Goal: Task Accomplishment & Management: Manage account settings

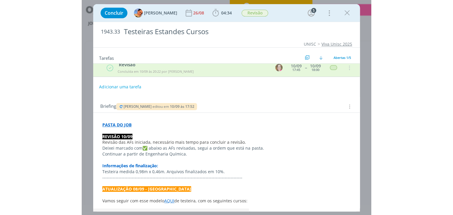
scroll to position [156, 0]
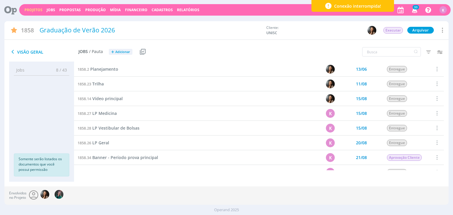
click at [37, 9] on link "Projetos" at bounding box center [33, 9] width 18 height 5
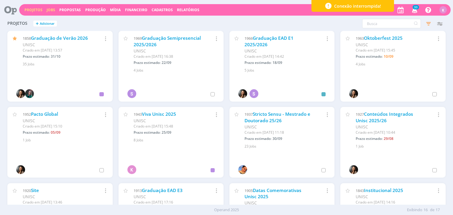
click at [50, 9] on link "Jobs" at bounding box center [51, 9] width 9 height 5
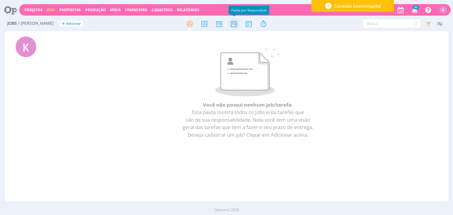
click at [232, 25] on icon at bounding box center [233, 23] width 11 height 11
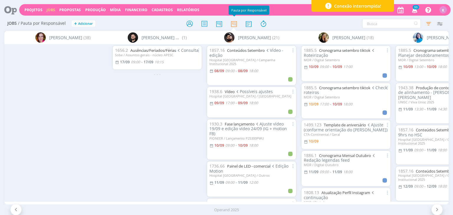
scroll to position [0, 442]
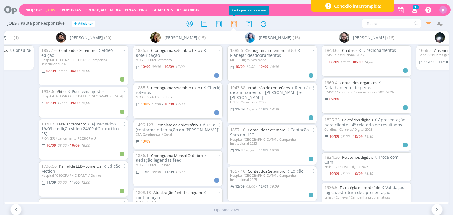
click at [441, 21] on icon "button" at bounding box center [439, 23] width 11 height 11
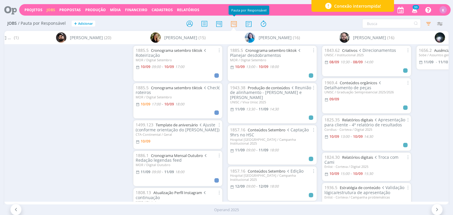
scroll to position [0, 594]
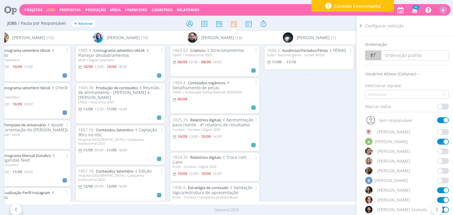
drag, startPoint x: 336, startPoint y: 113, endPoint x: 369, endPoint y: 78, distance: 47.7
click at [337, 112] on div "1656.2 Ausências/Feriados/Férias FÉRIAS Sobe / Assuntos gerais - núcleo APESC 1…" at bounding box center [309, 122] width 94 height 157
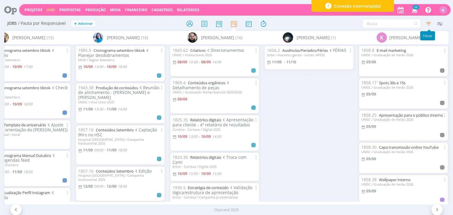
click at [427, 23] on icon "button" at bounding box center [428, 23] width 11 height 11
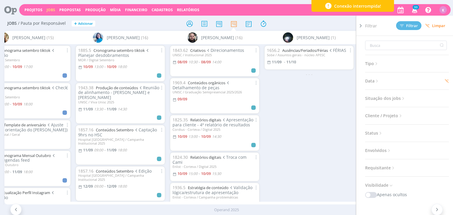
click at [374, 79] on span "Data" at bounding box center [372, 81] width 14 height 8
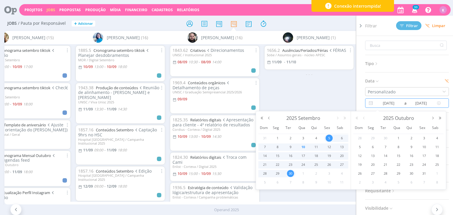
click at [391, 102] on input "05/09/2025" at bounding box center [388, 103] width 29 height 7
click at [276, 155] on span "15" at bounding box center [277, 155] width 7 height 7
click at [290, 174] on span "30" at bounding box center [290, 173] width 7 height 7
type input "15/09/2025"
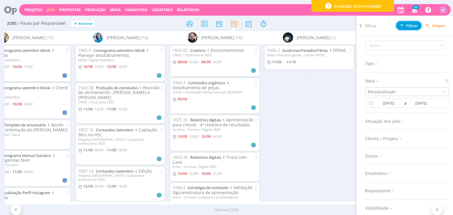
click at [406, 22] on button "Filtrar" at bounding box center [408, 25] width 25 height 9
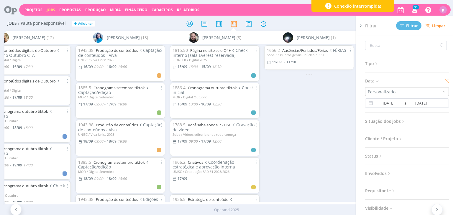
click at [283, 23] on div at bounding box center [226, 23] width 148 height 11
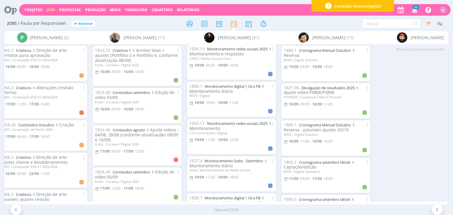
scroll to position [1149, 0]
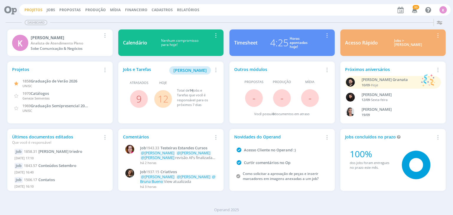
click at [36, 9] on link "Projetos" at bounding box center [33, 9] width 18 height 5
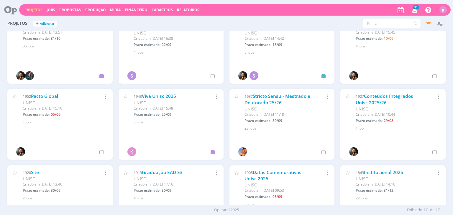
scroll to position [29, 0]
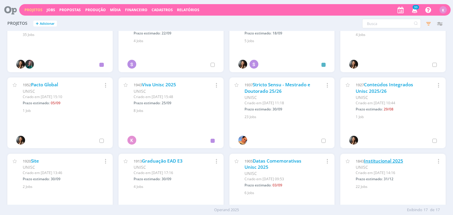
click at [387, 162] on link "Institucional 2025" at bounding box center [383, 161] width 39 height 6
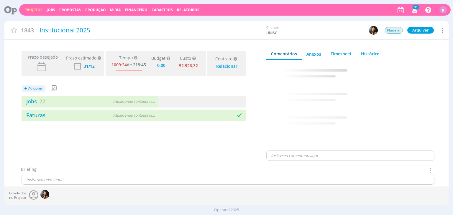
type input "0,00"
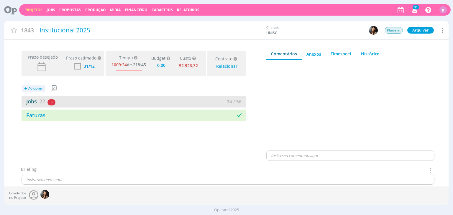
click at [35, 99] on link "Jobs 22" at bounding box center [34, 101] width 24 height 7
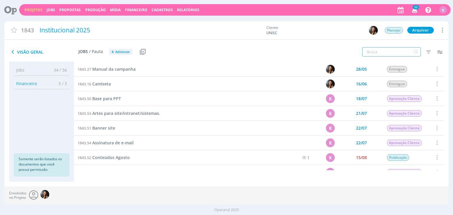
click at [383, 53] on input "text" at bounding box center [391, 51] width 59 height 9
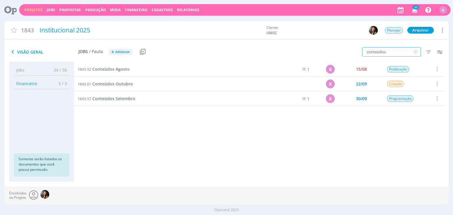
type input "conteúdos"
click at [125, 83] on span "Conteúdos Outubro" at bounding box center [112, 84] width 41 height 6
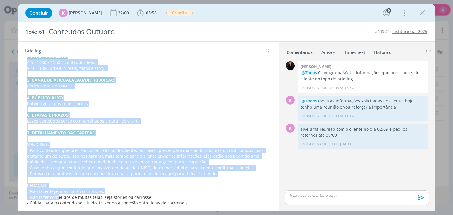
scroll to position [367, 0]
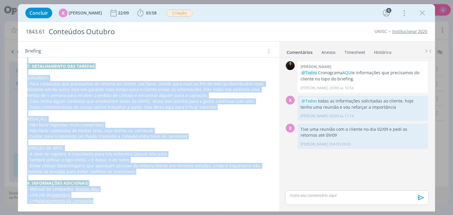
drag, startPoint x: 26, startPoint y: 113, endPoint x: 105, endPoint y: 229, distance: 140.0
click at [105, 215] on html "Projetos Jobs Propostas Produção [GEOGRAPHIC_DATA] Financeiro Cadastros Relatór…" at bounding box center [226, 107] width 453 height 215
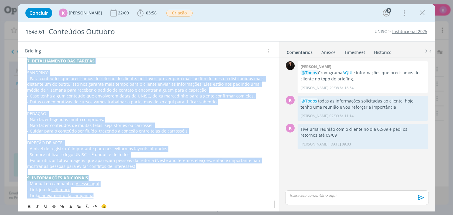
copy div "1. INTRODUÇÃO (contexto do job + objetivos) A campanha institucional tem como o…"
click at [62, 82] on p "- Para conteúdos que precisamos do retorno do cliente, por favor, prever para m…" at bounding box center [148, 85] width 242 height 18
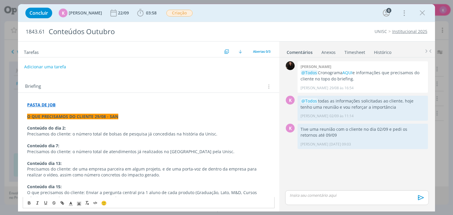
scroll to position [0, 0]
drag, startPoint x: 34, startPoint y: 107, endPoint x: 28, endPoint y: 103, distance: 7.4
click at [28, 103] on strong "PASTA DE JOB" at bounding box center [41, 106] width 28 height 6
click at [59, 117] on link "https://sobeae.sharepoint.com/:f:/s/SOBEAE/Eo3rGA6H4_FHlJkZ2vJ1K5YBc79EQki7HspP…" at bounding box center [65, 117] width 44 height 8
click at [402, 30] on link "Institucional 2025" at bounding box center [409, 32] width 35 height 6
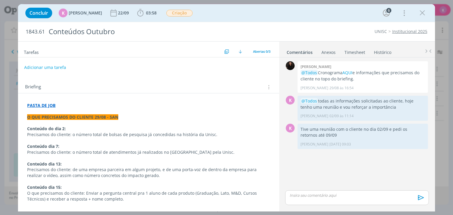
drag, startPoint x: 422, startPoint y: 12, endPoint x: 376, endPoint y: 0, distance: 47.2
click at [422, 12] on icon "dialog" at bounding box center [422, 13] width 9 height 9
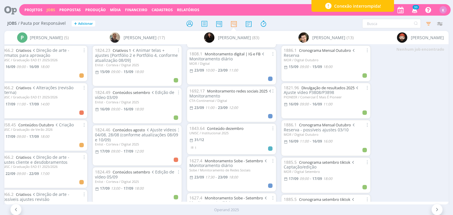
scroll to position [1768, 0]
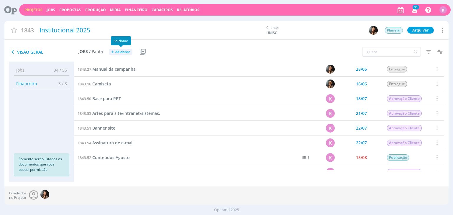
click at [120, 51] on span "Adicionar" at bounding box center [122, 52] width 15 height 4
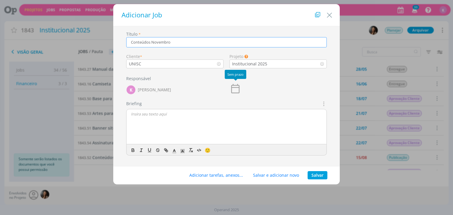
type input "Conteúdos Novembro"
click at [239, 91] on icon "dialog" at bounding box center [235, 89] width 12 height 12
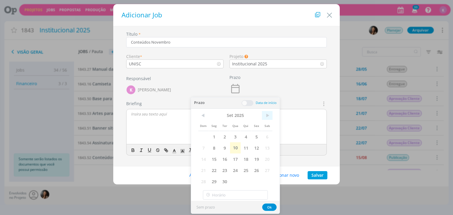
click at [267, 115] on span ">" at bounding box center [267, 115] width 11 height 9
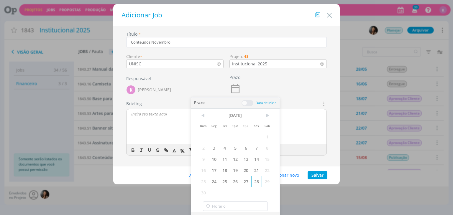
click at [258, 182] on span "28" at bounding box center [256, 181] width 11 height 11
click at [303, 160] on div "Título * Conteúdos Novembro Cliente * UNISC Projeto Os Jobs sem um projeto sele…" at bounding box center [226, 98] width 220 height 134
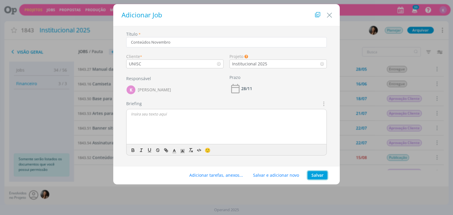
click at [317, 174] on button "Salvar" at bounding box center [317, 175] width 20 height 8
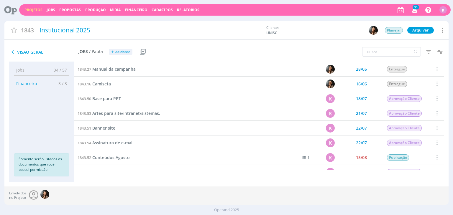
click at [121, 206] on div "Operand 2025" at bounding box center [226, 210] width 453 height 10
click at [382, 52] on input "text" at bounding box center [391, 51] width 59 height 9
type input "novembro"
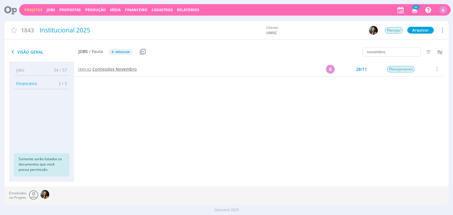
click at [95, 67] on span "Conteúdos Novembro" at bounding box center [114, 69] width 44 height 6
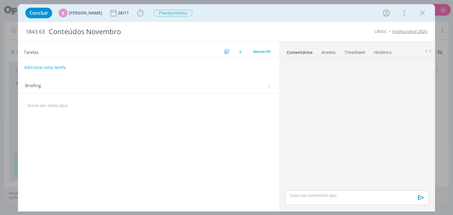
click at [40, 105] on p "dialog" at bounding box center [148, 106] width 242 height 6
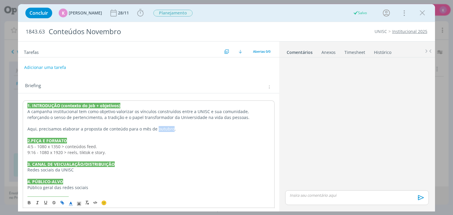
drag, startPoint x: 155, startPoint y: 130, endPoint x: 170, endPoint y: 130, distance: 15.0
click at [170, 130] on p "Aqui, precisamos elaborar a proposta de conteúdo para o mês de outubro." at bounding box center [148, 129] width 242 height 6
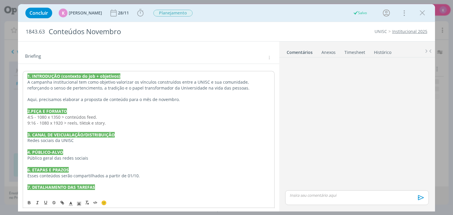
click at [135, 175] on p "Esses conteúdos serão compartilhados a partir de 01/10." at bounding box center [148, 176] width 242 height 6
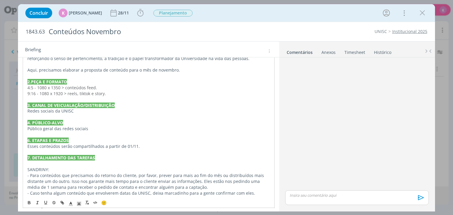
scroll to position [88, 0]
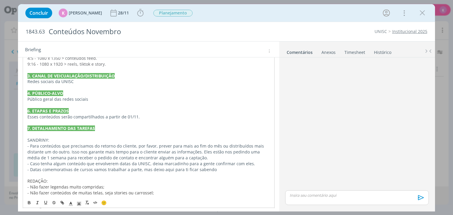
click at [93, 146] on p "- Para conteúdos que precisamos do retorno do cliente, por favor, prever para m…" at bounding box center [148, 152] width 242 height 18
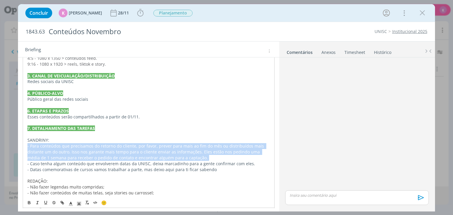
click at [93, 146] on p "- Para conteúdos que precisamos do retorno do cliente, por favor, prever para m…" at bounding box center [148, 152] width 242 height 18
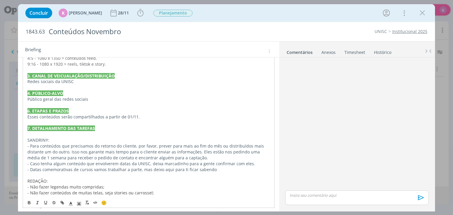
click at [62, 163] on p "- Caso tenha algum conteúdo que envolverem datas da UNISC, deixa marcadinho par…" at bounding box center [148, 164] width 242 height 6
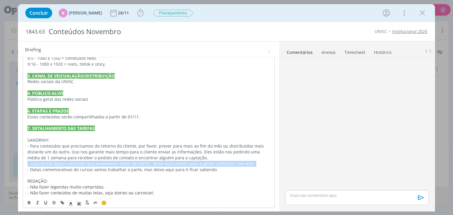
click at [62, 163] on p "- Caso tenha algum conteúdo que envolverem datas da UNISC, deixa marcadinho par…" at bounding box center [148, 164] width 242 height 6
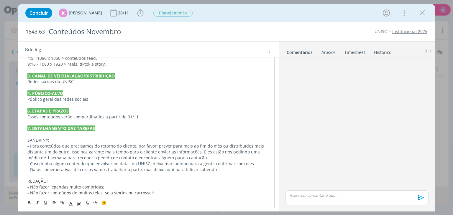
click at [61, 168] on p "- Datas comemorativas de cursos vamos trabalhar a parte, mas deixo aqui para ti…" at bounding box center [148, 170] width 242 height 6
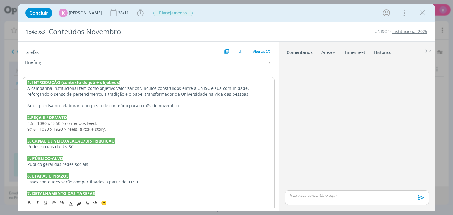
scroll to position [0, 0]
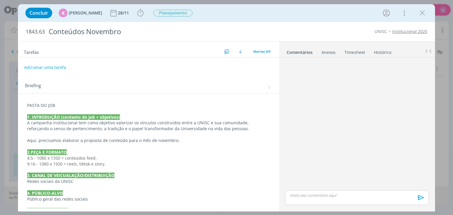
click at [33, 31] on span "1843.63" at bounding box center [35, 32] width 19 height 6
copy span "1843.63"
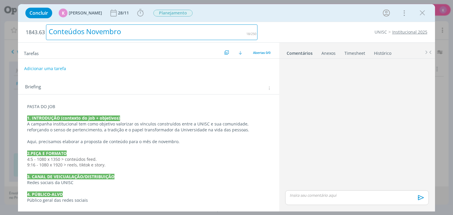
click at [77, 34] on div "Conteúdos Novembro" at bounding box center [151, 32] width 211 height 16
copy div "Conteúdos Novembro"
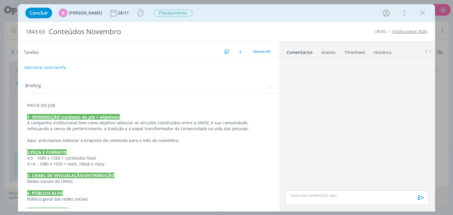
click at [45, 106] on p "PASTA DO JOB" at bounding box center [148, 106] width 242 height 6
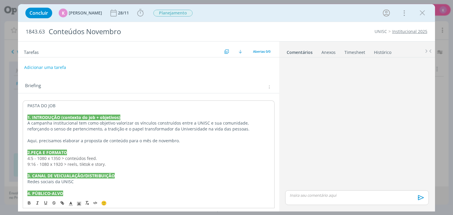
click at [45, 105] on p "PASTA DO JOB" at bounding box center [148, 106] width 242 height 6
click at [28, 202] on icon "dialog" at bounding box center [29, 203] width 5 height 5
click at [62, 202] on line "dialog" at bounding box center [62, 202] width 1 height 1
type input "PASTA DO JOB"
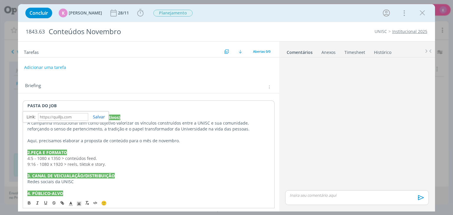
paste input "https://sobeae.sharepoint.com/:f:/s/SOBEAE/ElPQYQhiJyJAofbsAELZVmYB-ZWtUQKcveQz…"
type input "https://sobeae.sharepoint.com/:f:/s/SOBEAE/ElPQYQhiJyJAofbsAELZVmYB-ZWtUQKcveQz…"
click at [99, 118] on link "dialog" at bounding box center [96, 117] width 17 height 6
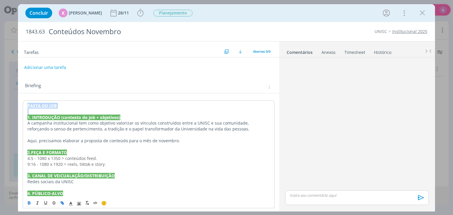
click at [87, 105] on p "PASTA DO JOB" at bounding box center [148, 106] width 242 height 6
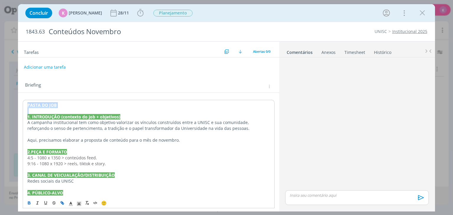
click at [56, 68] on button "Adicionar uma tarefa" at bounding box center [45, 67] width 42 height 10
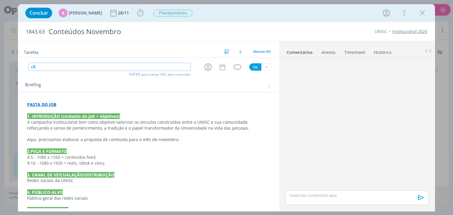
type input "c"
click at [208, 67] on icon "dialog" at bounding box center [207, 66] width 9 height 9
type input "Cronograma"
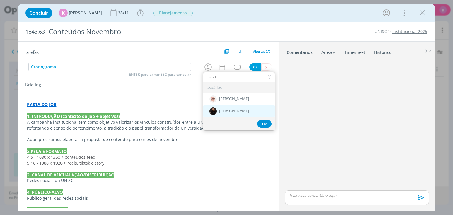
type input "sand"
click at [230, 111] on span "[PERSON_NAME]" at bounding box center [234, 111] width 30 height 5
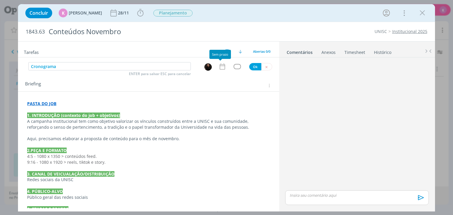
click at [220, 67] on icon "dialog" at bounding box center [222, 67] width 8 height 8
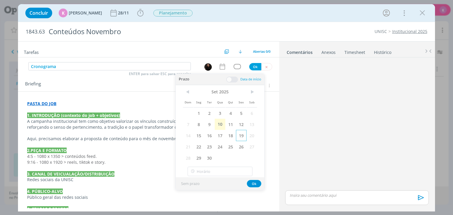
click at [241, 136] on span "19" at bounding box center [241, 135] width 11 height 11
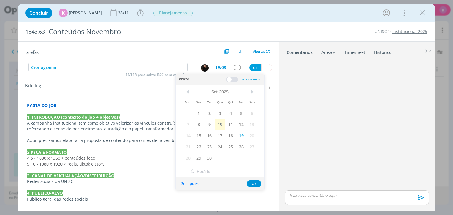
click at [232, 73] on div "Tarefas Usar Job de template Criar template a partir deste job Visualizar Templ…" at bounding box center [148, 125] width 261 height 167
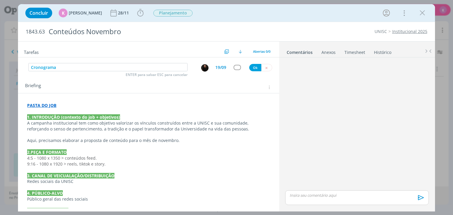
drag, startPoint x: 218, startPoint y: 65, endPoint x: 236, endPoint y: 76, distance: 20.6
click at [218, 65] on div "19/09" at bounding box center [220, 67] width 11 height 4
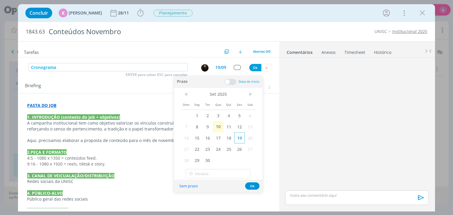
click at [240, 139] on span "19" at bounding box center [239, 137] width 11 height 11
click at [230, 79] on span at bounding box center [230, 82] width 12 height 6
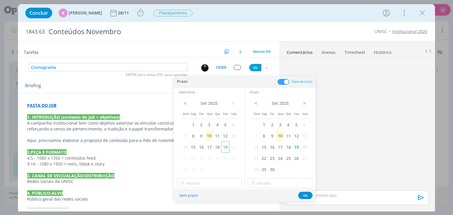
click at [227, 149] on span "19" at bounding box center [225, 146] width 8 height 11
click at [220, 180] on input "21:00" at bounding box center [209, 183] width 65 height 9
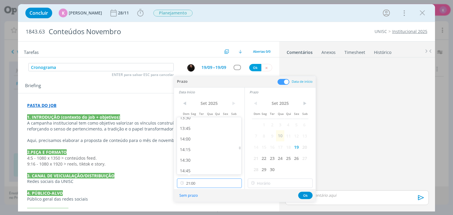
scroll to position [522, 0]
click at [193, 154] on div "13:00" at bounding box center [210, 152] width 66 height 11
type input "13:00"
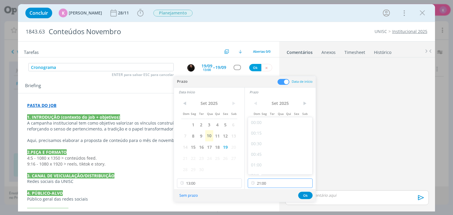
click at [261, 185] on input "21:00" at bounding box center [280, 183] width 65 height 9
click at [262, 170] on div "17:30" at bounding box center [281, 166] width 66 height 11
type input "17:30"
click at [307, 194] on button "Ok" at bounding box center [305, 195] width 14 height 7
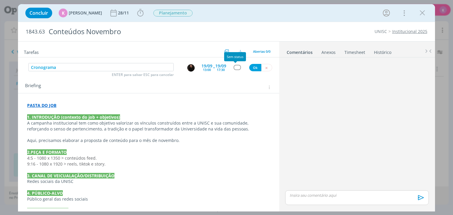
click at [233, 68] on div "dialog" at bounding box center [236, 67] width 7 height 5
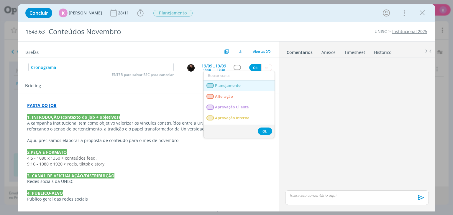
click at [241, 82] on link "Planejamento" at bounding box center [238, 85] width 71 height 11
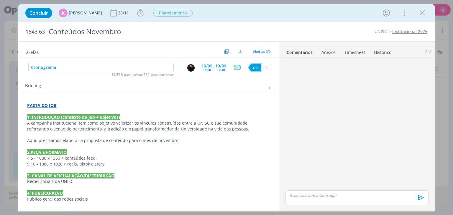
drag, startPoint x: 253, startPoint y: 67, endPoint x: 216, endPoint y: 74, distance: 37.6
click at [253, 67] on button "Ok" at bounding box center [255, 67] width 12 height 7
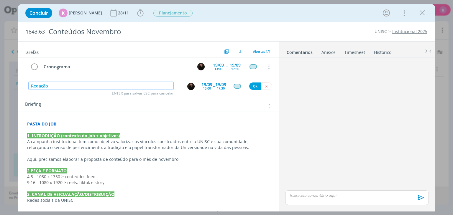
click at [192, 86] on img "dialog" at bounding box center [190, 86] width 7 height 7
type input "Redação"
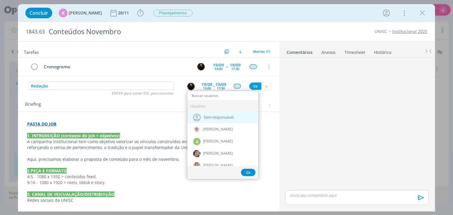
click at [204, 118] on span "Sem responsável" at bounding box center [219, 117] width 30 height 5
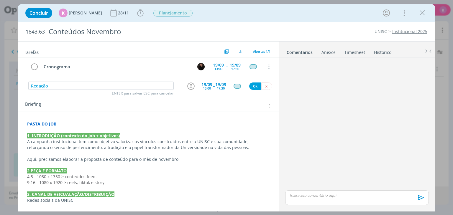
click at [202, 85] on div "19/09" at bounding box center [206, 85] width 11 height 4
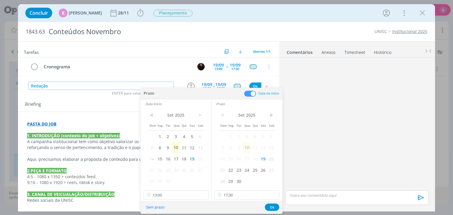
click at [152, 82] on input "Redação" at bounding box center [100, 86] width 145 height 8
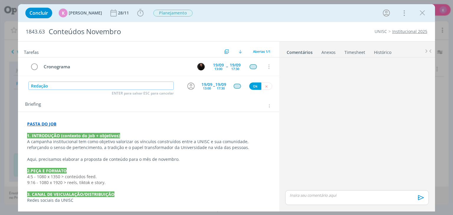
click at [152, 82] on input "Redação" at bounding box center [100, 86] width 145 height 8
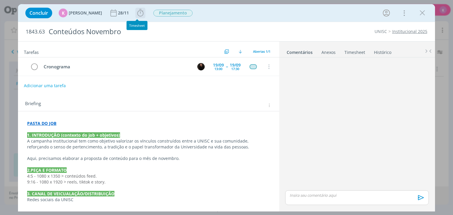
click at [136, 12] on icon "dialog" at bounding box center [140, 13] width 9 height 9
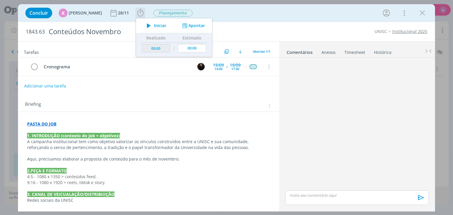
click at [182, 26] on icon "dialog" at bounding box center [184, 26] width 7 height 6
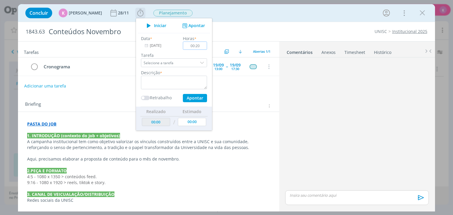
type input "00:20"
click at [196, 79] on textarea "dialog" at bounding box center [174, 83] width 66 height 14
type textarea "Briefing + pauta planejamento"
click at [194, 101] on button "Apontar" at bounding box center [195, 98] width 24 height 8
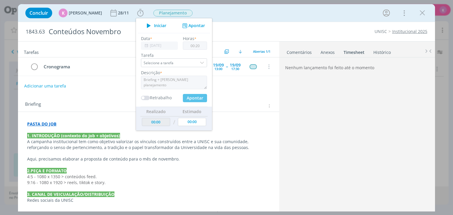
type input "00:20"
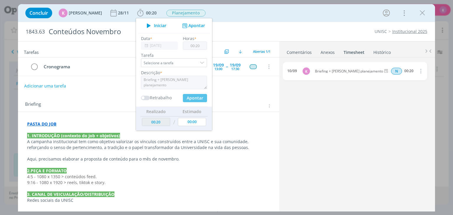
type input "00:00"
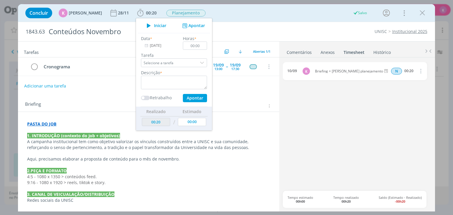
click at [248, 108] on div "Briefing Briefings Predefinidos Versões do Briefing Ver Briefing do Projeto" at bounding box center [149, 106] width 248 height 8
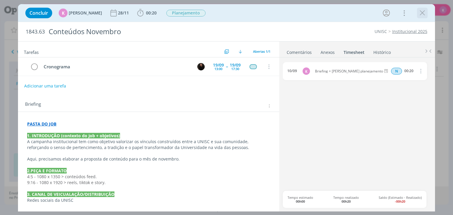
click at [423, 16] on icon "dialog" at bounding box center [422, 13] width 9 height 9
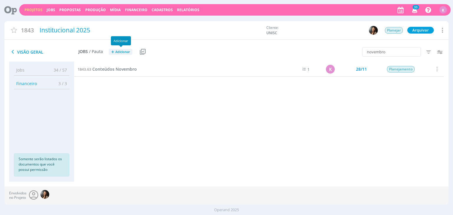
click at [124, 51] on span "Adicionar" at bounding box center [122, 52] width 15 height 4
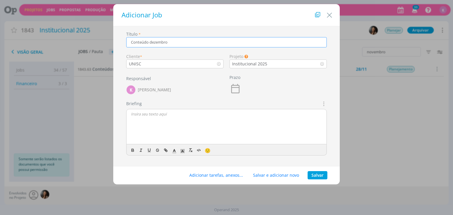
type input "Conteúdo dezembro"
click at [237, 90] on icon "dialog" at bounding box center [235, 89] width 12 height 12
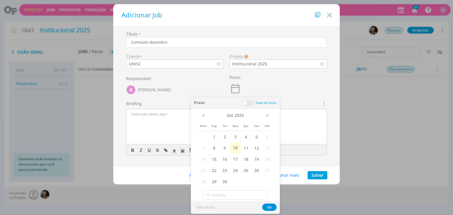
click at [267, 116] on body "Projetos Jobs Propostas Produção [GEOGRAPHIC_DATA] Financeiro Cadastros Relatór…" at bounding box center [226, 107] width 453 height 215
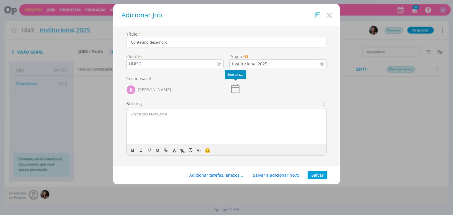
drag, startPoint x: 236, startPoint y: 84, endPoint x: 257, endPoint y: 88, distance: 21.3
click at [237, 84] on icon "dialog" at bounding box center [235, 89] width 12 height 12
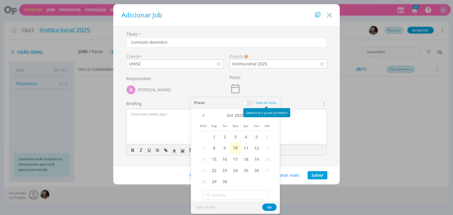
click at [269, 115] on div "Selecione o prazo primeiro" at bounding box center [266, 112] width 47 height 9
click at [268, 114] on span ">" at bounding box center [267, 115] width 11 height 9
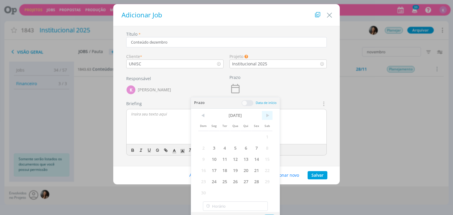
click at [268, 114] on span ">" at bounding box center [267, 115] width 11 height 9
click at [237, 178] on span "31" at bounding box center [235, 181] width 11 height 11
click at [273, 208] on button "Ok" at bounding box center [269, 207] width 14 height 7
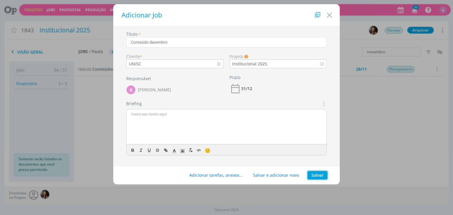
click at [318, 178] on button "Salvar" at bounding box center [317, 175] width 20 height 8
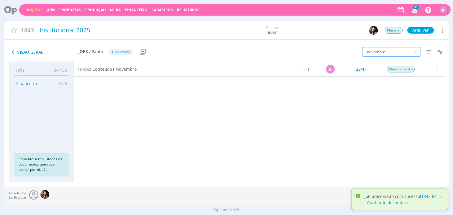
click at [387, 52] on input "novembro" at bounding box center [391, 51] width 59 height 9
click at [387, 53] on input "novembro" at bounding box center [391, 51] width 59 height 9
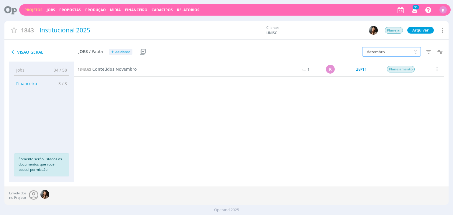
type input "dezembro"
click at [106, 69] on span "Conteúdo dezembro" at bounding box center [113, 69] width 42 height 6
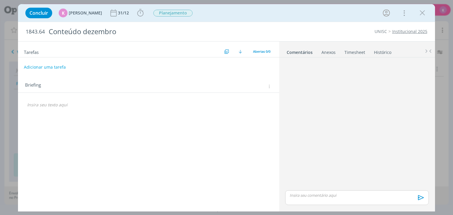
click at [62, 65] on button "Adicionar uma tarefa" at bounding box center [45, 67] width 42 height 10
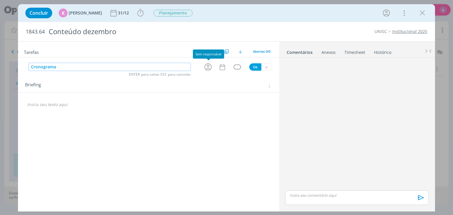
click at [208, 65] on icon "dialog" at bounding box center [207, 66] width 7 height 7
type input "Cronograma"
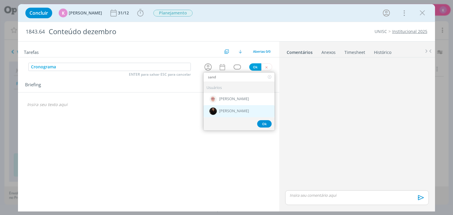
type input "sand"
click at [230, 110] on span "[PERSON_NAME]" at bounding box center [234, 111] width 30 height 5
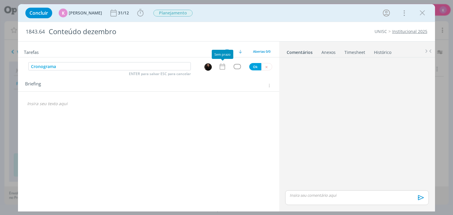
click at [219, 67] on icon "dialog" at bounding box center [222, 67] width 8 height 8
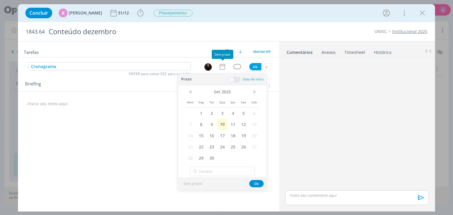
click at [38, 33] on span "1843.64" at bounding box center [35, 32] width 19 height 6
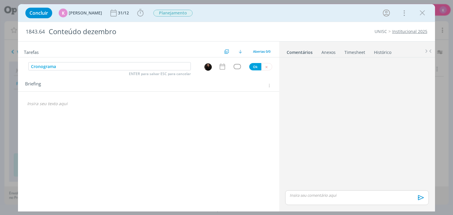
click at [38, 33] on span "1843.64" at bounding box center [35, 32] width 19 height 6
copy span "1843.64"
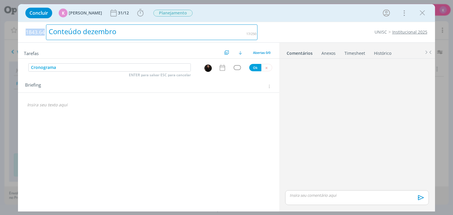
click at [85, 29] on div "Conteúdo dezembro" at bounding box center [151, 32] width 211 height 16
click at [79, 32] on div "Conteúdo dezembro" at bounding box center [151, 32] width 211 height 16
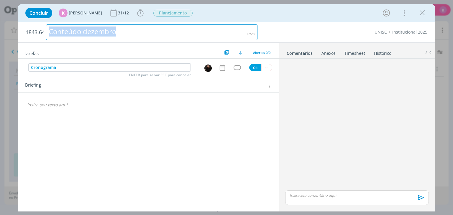
click at [79, 32] on div "Conteúdo dezembro" at bounding box center [151, 32] width 211 height 16
copy div "Conteúdo dezembro"
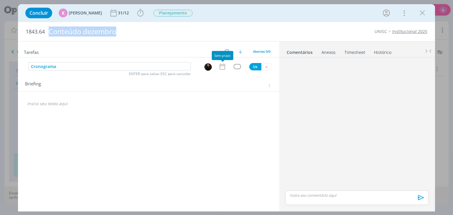
click at [222, 67] on icon "dialog" at bounding box center [222, 67] width 8 height 8
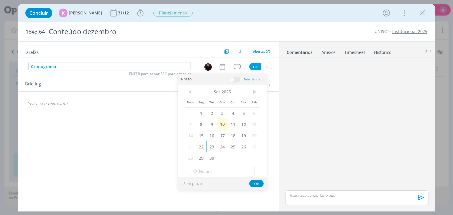
click at [211, 146] on span "23" at bounding box center [211, 146] width 11 height 11
click at [232, 77] on span at bounding box center [234, 80] width 12 height 6
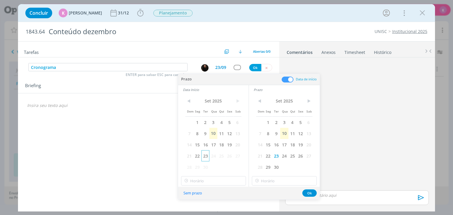
click at [203, 156] on span "23" at bounding box center [205, 155] width 8 height 11
click at [213, 180] on input "22:00" at bounding box center [213, 180] width 65 height 9
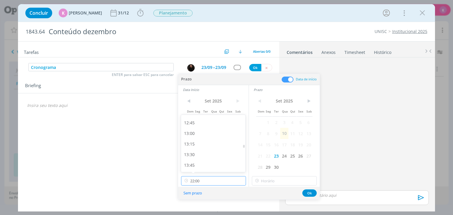
scroll to position [535, 0]
click at [208, 139] on div "13:00" at bounding box center [214, 136] width 66 height 11
type input "13:00"
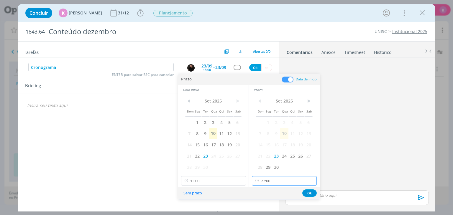
click at [273, 184] on input "22:00" at bounding box center [284, 180] width 65 height 9
click at [260, 122] on div "17:30" at bounding box center [285, 121] width 66 height 11
type input "17:30"
click at [311, 192] on button "Ok" at bounding box center [309, 192] width 14 height 7
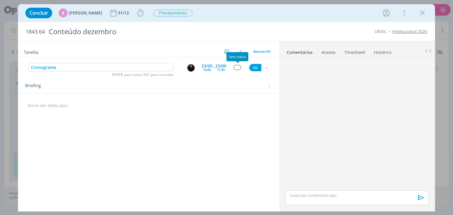
click at [237, 66] on div "dialog" at bounding box center [236, 67] width 7 height 5
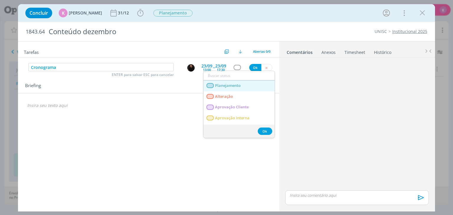
click at [237, 86] on span "Planejamento" at bounding box center [228, 85] width 26 height 5
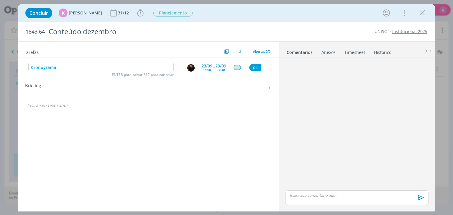
click at [254, 62] on div "Cronograma ENTER para salvar ESC para cancelar 23/09 13:00 -- 23/09 17:30 Ok" at bounding box center [148, 67] width 261 height 11
click at [254, 67] on button "Ok" at bounding box center [255, 67] width 12 height 7
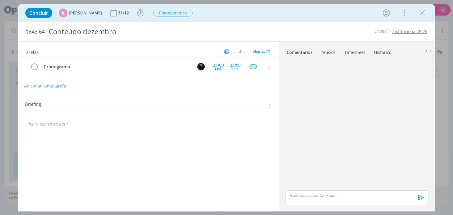
click at [64, 125] on p "dialog" at bounding box center [148, 124] width 242 height 6
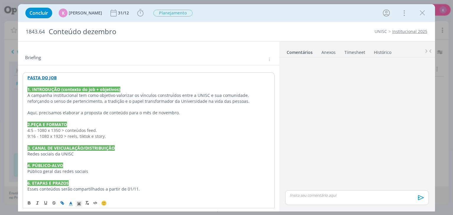
scroll to position [0, 0]
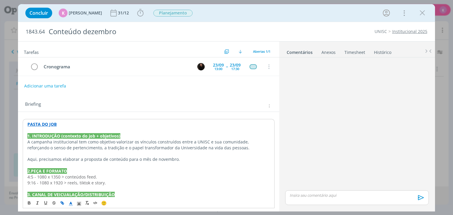
click at [48, 123] on strong "PASTA DO JOB" at bounding box center [41, 124] width 29 height 6
click at [127, 136] on link "dialog" at bounding box center [117, 136] width 20 height 6
drag, startPoint x: 154, startPoint y: 159, endPoint x: 174, endPoint y: 160, distance: 20.1
click at [174, 160] on p "Aqui, precisamos elaborar a proposta de conteúdo para o mês de novembro." at bounding box center [148, 159] width 242 height 6
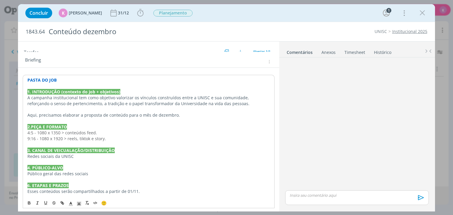
scroll to position [15, 0]
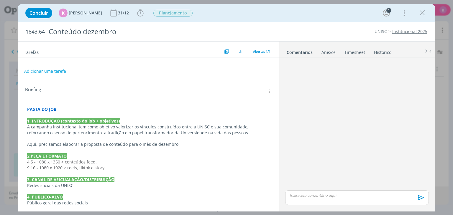
click at [42, 108] on strong "PASTA DO JOB" at bounding box center [41, 109] width 29 height 6
click at [63, 202] on icon "dialog" at bounding box center [62, 203] width 5 height 5
type input "PASTA DO JOB"
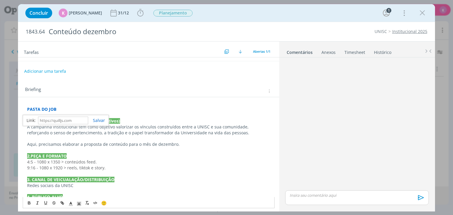
paste input "https://sobeae.sharepoint.com/:f:/s/SOBEAE/EpcoQkpqJ4xDkIrjbLKc3HoBbTO1Rx9iHLzB…"
type input "https://sobeae.sharepoint.com/:f:/s/SOBEAE/EpcoQkpqJ4xDkIrjbLKc3HoBbTO1Rx9iHLzB…"
click at [102, 119] on link "dialog" at bounding box center [96, 121] width 17 height 6
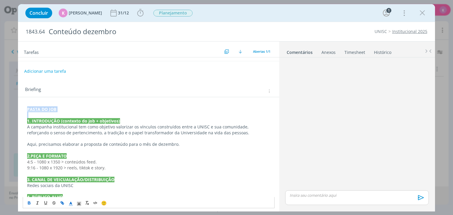
click at [115, 110] on p "PASTA DO JOB" at bounding box center [148, 109] width 242 height 6
click at [126, 107] on p "PASTA DO JOB" at bounding box center [148, 109] width 242 height 6
click at [122, 137] on p "dialog" at bounding box center [148, 139] width 242 height 6
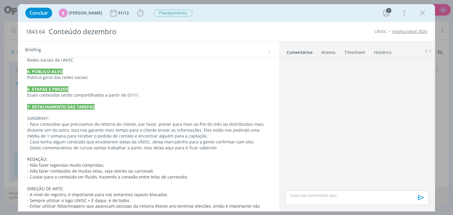
scroll to position [103, 0]
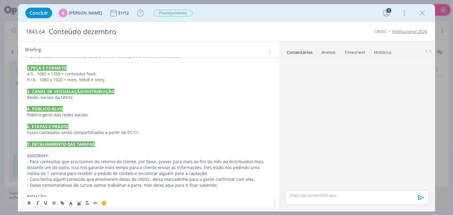
click at [134, 132] on p "Esses conteúdos serão compartilhados a partir de 01/11." at bounding box center [148, 133] width 242 height 6
click at [154, 147] on p "dialog" at bounding box center [148, 150] width 242 height 6
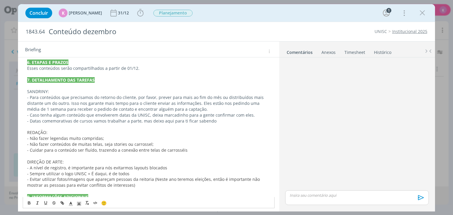
scroll to position [191, 0]
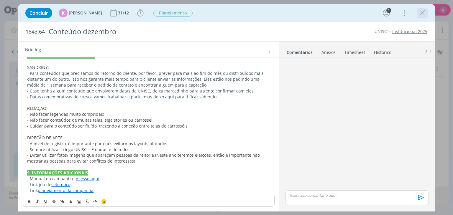
click at [423, 12] on icon "dialog" at bounding box center [422, 13] width 9 height 9
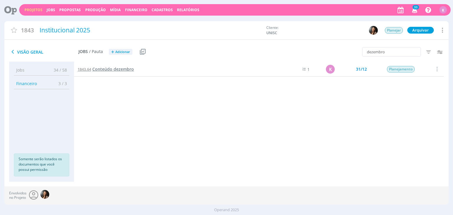
click at [118, 71] on span "Conteúdo dezembro" at bounding box center [113, 69] width 42 height 6
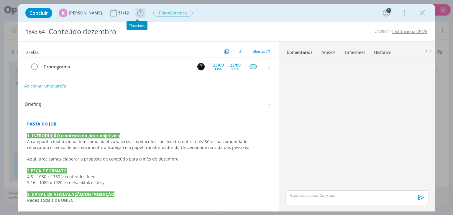
click at [138, 11] on icon "dialog" at bounding box center [140, 13] width 9 height 9
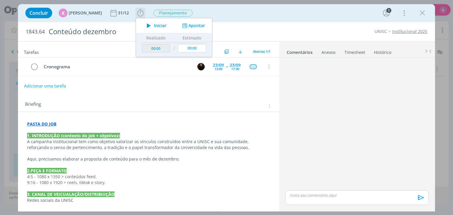
click at [197, 28] on button "Apontar" at bounding box center [193, 26] width 24 height 6
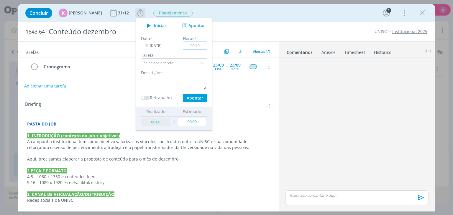
type input "00:20"
click at [180, 83] on textarea "dialog" at bounding box center [174, 83] width 66 height 14
click at [148, 79] on textarea "Abrir job" at bounding box center [174, 83] width 66 height 14
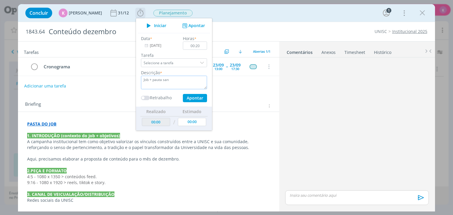
type textarea "Job + pauta san"
click at [193, 100] on button "Apontar" at bounding box center [195, 98] width 24 height 8
type input "00:20"
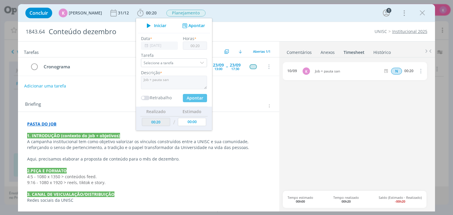
type input "00:00"
drag, startPoint x: 265, startPoint y: 114, endPoint x: 273, endPoint y: 106, distance: 10.8
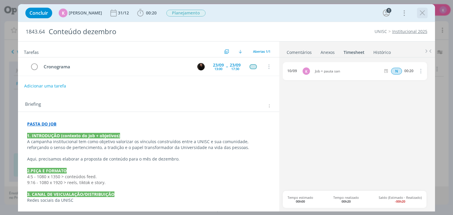
click at [421, 15] on icon "dialog" at bounding box center [422, 13] width 9 height 9
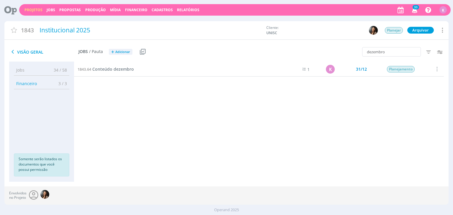
click at [36, 7] on div "Projetos Jobs Propostas Produção Mídia Financeiro Cadastros Relatórios 33 Notif…" at bounding box center [234, 9] width 431 height 11
click at [36, 9] on link "Projetos" at bounding box center [33, 9] width 18 height 5
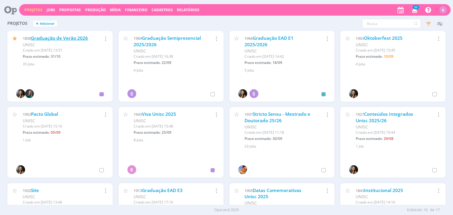
click at [45, 36] on link "Graduação de Verão 2026" at bounding box center [59, 38] width 57 height 6
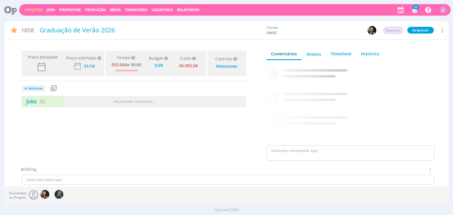
type input "0,00"
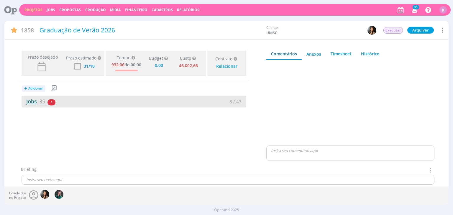
click at [42, 99] on span "35" at bounding box center [42, 101] width 6 height 7
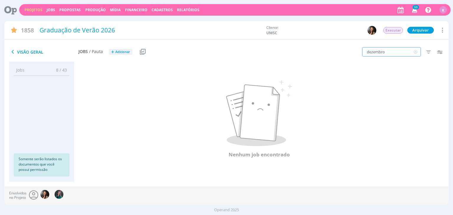
click at [378, 53] on input "dezembro" at bounding box center [391, 51] width 59 height 9
type input "novembro"
click at [121, 54] on button "+ Adicionar" at bounding box center [121, 52] width 24 height 6
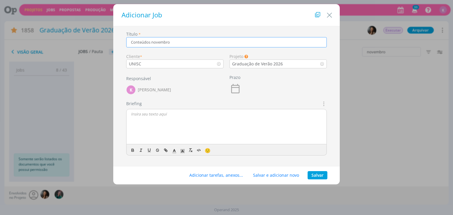
type input "Conteúdos novembro"
click at [236, 90] on icon "dialog" at bounding box center [235, 89] width 12 height 12
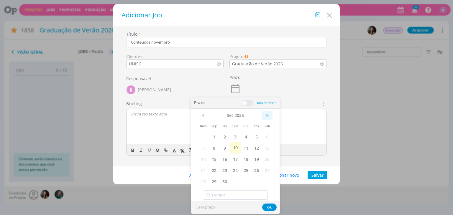
click at [268, 116] on span ">" at bounding box center [267, 115] width 11 height 9
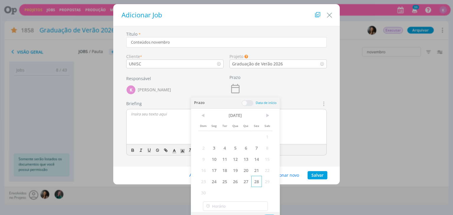
click at [256, 180] on span "28" at bounding box center [256, 181] width 11 height 11
click at [312, 93] on div "Prazo 28/11" at bounding box center [277, 86] width 103 height 27
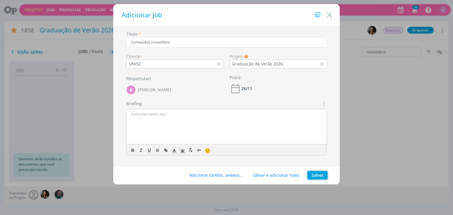
click at [318, 179] on button "Salvar" at bounding box center [317, 175] width 20 height 8
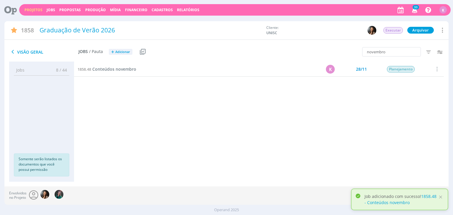
click at [104, 73] on div "1858.48 Conteúdos novembro" at bounding box center [175, 69] width 202 height 14
click at [104, 70] on span "Conteúdos novembro" at bounding box center [114, 69] width 44 height 6
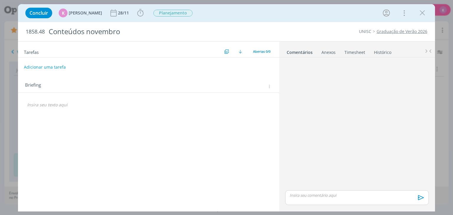
click at [56, 70] on button "Adicionar uma tarefa" at bounding box center [45, 67] width 42 height 10
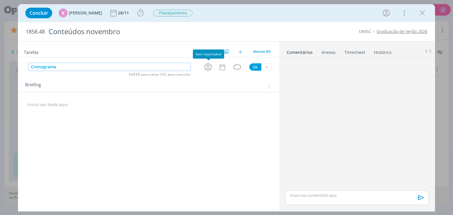
click at [208, 63] on icon "dialog" at bounding box center [207, 66] width 7 height 7
type input "Cronograma"
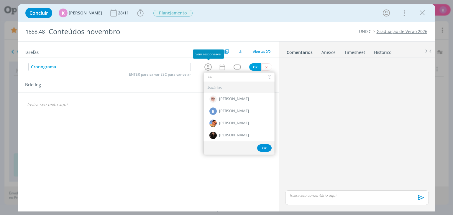
type input "san"
click at [231, 136] on span "[PERSON_NAME]" at bounding box center [234, 135] width 30 height 5
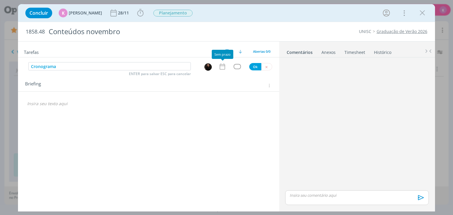
click at [224, 65] on icon "dialog" at bounding box center [222, 67] width 8 height 8
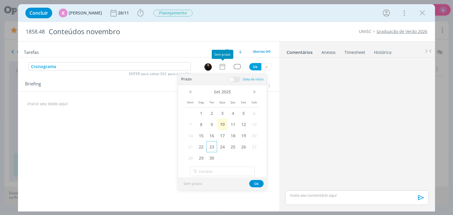
click at [213, 146] on span "23" at bounding box center [211, 146] width 11 height 11
drag, startPoint x: 235, startPoint y: 78, endPoint x: 228, endPoint y: 92, distance: 15.4
click at [235, 79] on span at bounding box center [234, 80] width 12 height 6
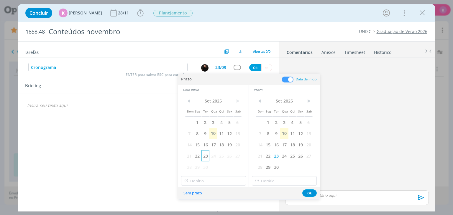
click at [206, 156] on span "23" at bounding box center [205, 155] width 8 height 11
click at [207, 179] on input "22:00" at bounding box center [213, 180] width 65 height 9
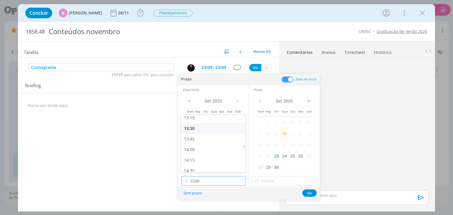
scroll to position [535, 0]
click at [192, 138] on div "13:00" at bounding box center [214, 136] width 66 height 11
type input "13:00"
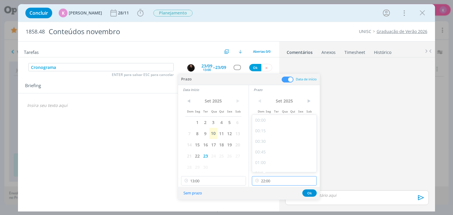
click at [277, 180] on input "22:00" at bounding box center [284, 180] width 65 height 9
click at [274, 120] on div "17:30" at bounding box center [285, 121] width 66 height 11
type input "17:30"
click at [311, 190] on button "Ok" at bounding box center [309, 192] width 14 height 7
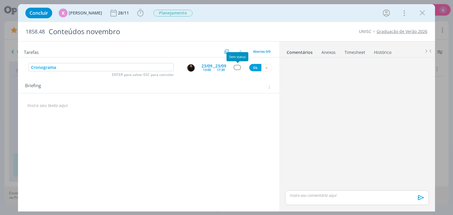
click at [237, 67] on div "dialog" at bounding box center [236, 67] width 7 height 5
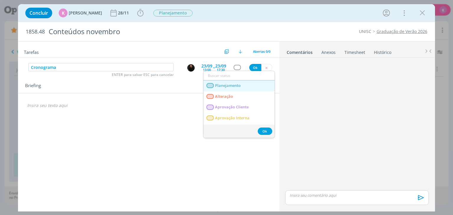
click at [235, 89] on link "Planejamento" at bounding box center [238, 85] width 71 height 11
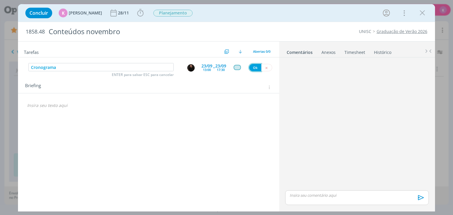
drag, startPoint x: 253, startPoint y: 67, endPoint x: 204, endPoint y: 76, distance: 49.5
click at [253, 67] on button "Ok" at bounding box center [255, 67] width 12 height 7
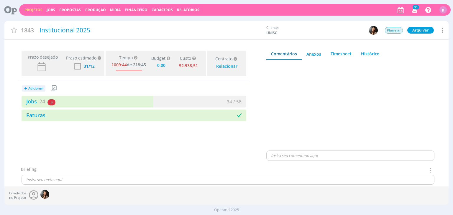
type input "0,00"
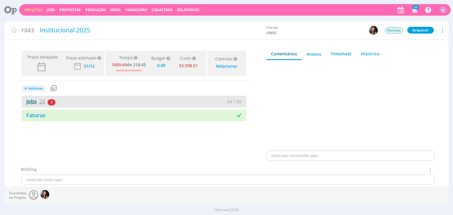
click at [33, 98] on link "Jobs 24" at bounding box center [34, 101] width 24 height 7
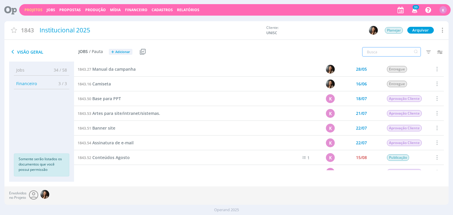
click at [397, 51] on input "text" at bounding box center [391, 51] width 59 height 9
type input "novembro"
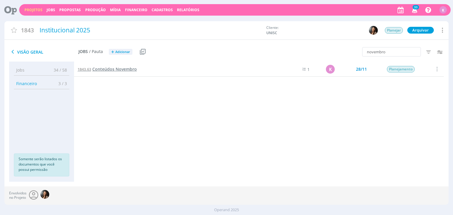
click at [112, 68] on span "Conteúdos Novembro" at bounding box center [114, 69] width 44 height 6
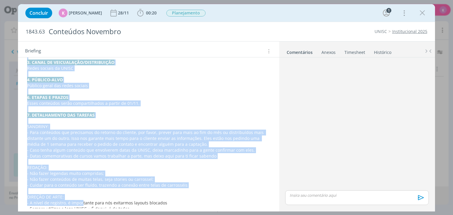
scroll to position [180, 0]
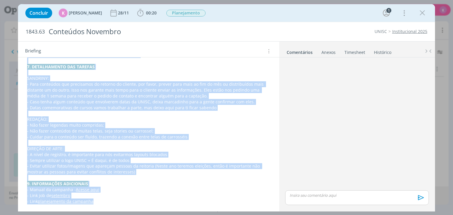
drag, startPoint x: 27, startPoint y: 122, endPoint x: 106, endPoint y: 229, distance: 132.9
click at [106, 215] on html "Projetos Jobs Propostas Produção [GEOGRAPHIC_DATA] Financeiro Cadastros Relatór…" at bounding box center [226, 107] width 453 height 215
copy div "LOREM IP DOL 5. SITAMETCON (adipisci el sed + doeiusmod) T incididu utlaboreetd…"
click at [229, 67] on p "7. DETALHAMENTO DAS TAREFAS" at bounding box center [148, 67] width 242 height 6
